Goal: Task Accomplishment & Management: Complete application form

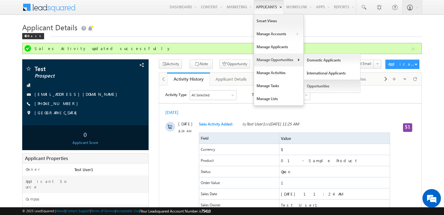
click at [313, 85] on link "Opportunities" at bounding box center [332, 86] width 56 height 13
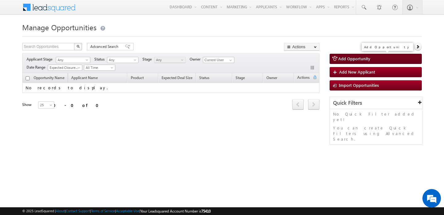
click at [369, 63] on link "Add Opportunity" at bounding box center [376, 59] width 92 height 10
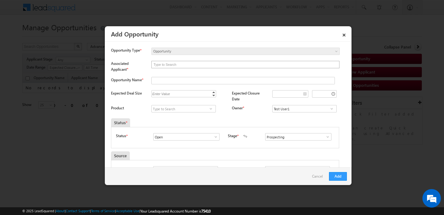
click at [192, 66] on input "text" at bounding box center [245, 64] width 187 height 7
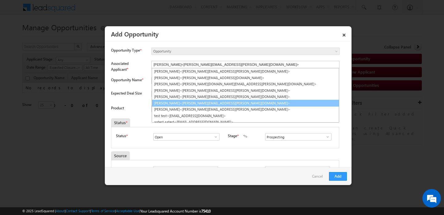
scroll to position [9, 0]
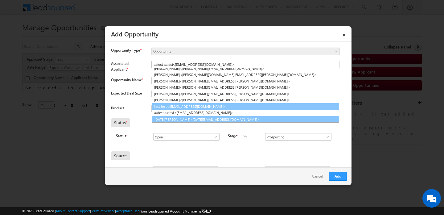
type input "Raja S<raja@test.com>"
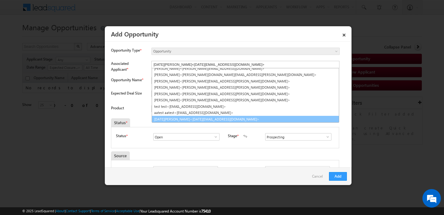
scroll to position [10, 0]
click at [176, 118] on link "Raja S<raja@test.com>" at bounding box center [245, 118] width 187 height 7
type input "Raja S - Opportunity"
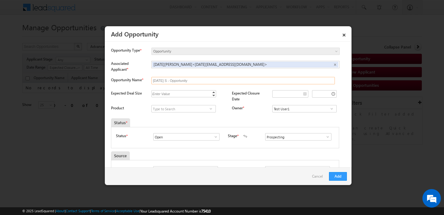
click at [170, 81] on input "Raja S - Opportunity" at bounding box center [242, 80] width 183 height 7
click at [170, 96] on div "Enter Value" at bounding box center [161, 93] width 20 height 7
type input "12"
click at [220, 94] on div "Enter Value 12 Increment Decrement" at bounding box center [188, 94] width 75 height 9
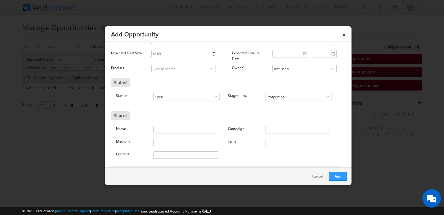
scroll to position [37, 0]
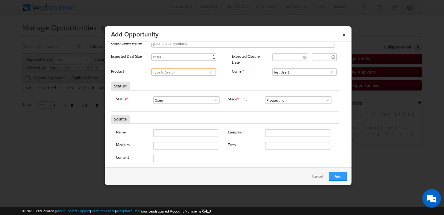
click at [186, 73] on input at bounding box center [183, 71] width 64 height 7
click at [185, 79] on link "01 - Sample Product" at bounding box center [183, 79] width 64 height 7
type input "01 - Sample Product"
click at [282, 69] on input "Test User1" at bounding box center [304, 71] width 64 height 7
click at [259, 69] on div "Owner *" at bounding box center [249, 72] width 34 height 9
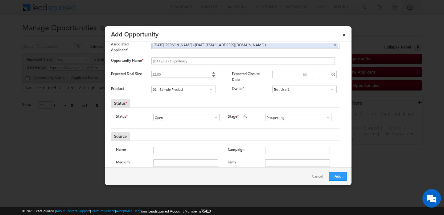
scroll to position [0, 0]
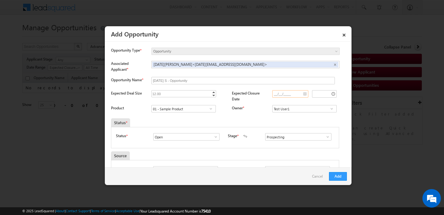
click at [304, 95] on input "__/__/____" at bounding box center [290, 93] width 36 height 7
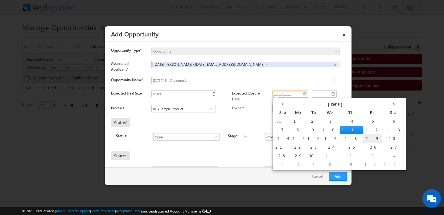
click at [363, 138] on td "19" at bounding box center [372, 138] width 19 height 9
type input "09/19/2025"
type input "01:03 AM"
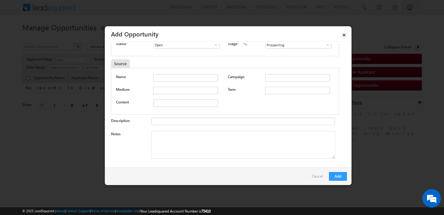
scroll to position [97, 0]
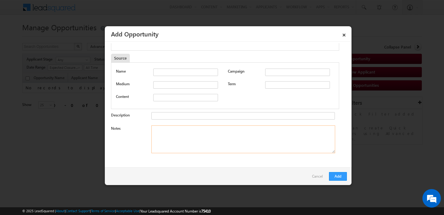
click at [188, 133] on textarea "Notes" at bounding box center [243, 139] width 184 height 28
type textarea "tesst"
click at [189, 117] on input "Description" at bounding box center [242, 115] width 183 height 7
type input "test"
click at [253, 96] on div "Content" at bounding box center [225, 99] width 218 height 10
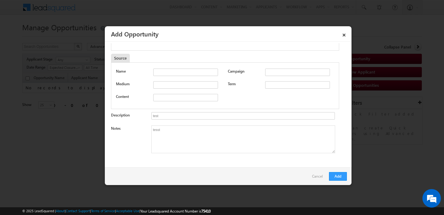
click at [275, 79] on div "Name Campaign Medium Term" at bounding box center [225, 85] width 228 height 47
click at [275, 76] on div at bounding box center [299, 72] width 69 height 9
click at [275, 74] on input "text" at bounding box center [297, 71] width 65 height 7
type input "online"
click at [209, 72] on input "text" at bounding box center [185, 71] width 65 height 7
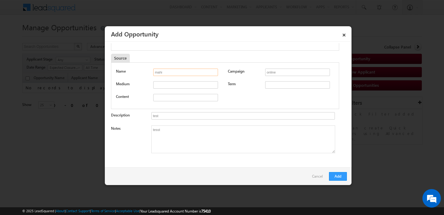
type input "mahi"
click at [197, 88] on div at bounding box center [187, 85] width 69 height 9
click at [180, 85] on input "text" at bounding box center [185, 84] width 65 height 7
click at [171, 98] on input "text" at bounding box center [185, 97] width 65 height 7
click at [258, 100] on div "Content" at bounding box center [225, 99] width 218 height 10
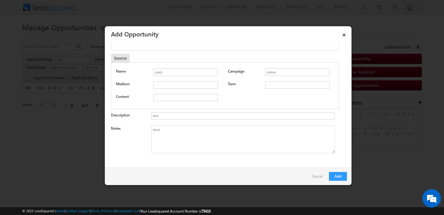
click at [340, 182] on div "Add Cancel" at bounding box center [228, 176] width 247 height 18
click at [339, 178] on button "Add" at bounding box center [338, 176] width 18 height 9
